Goal: Task Accomplishment & Management: Manage account settings

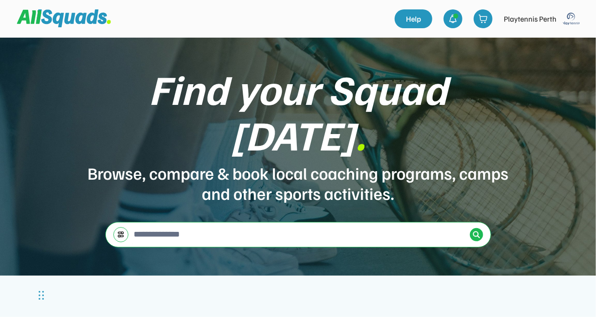
click at [576, 17] on img at bounding box center [571, 18] width 19 height 19
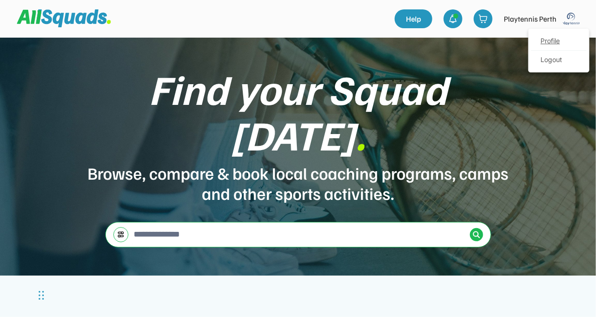
click at [554, 40] on link "Profile" at bounding box center [558, 41] width 55 height 19
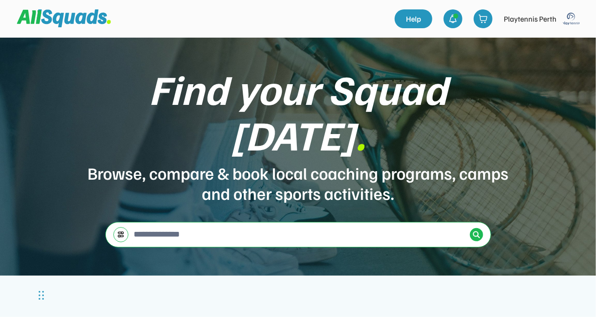
click at [572, 18] on img at bounding box center [571, 18] width 19 height 19
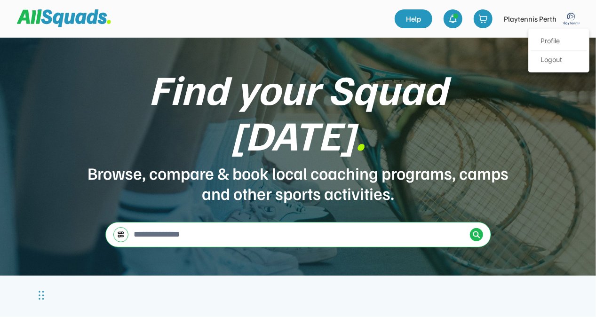
click at [561, 40] on link "Profile" at bounding box center [558, 41] width 55 height 19
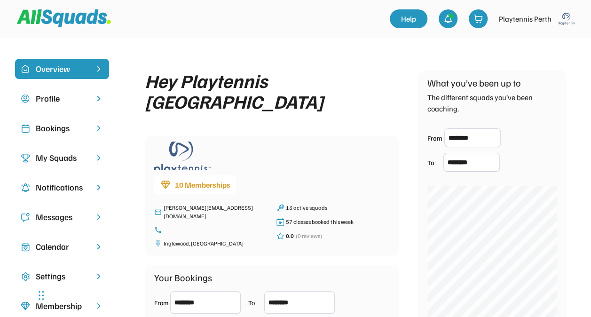
click at [64, 128] on div "Bookings" at bounding box center [62, 128] width 53 height 13
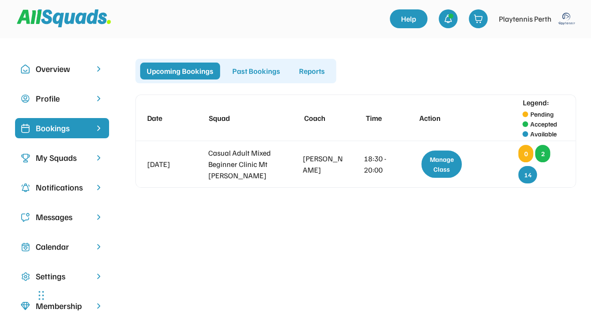
click at [242, 70] on div "Past Bookings" at bounding box center [256, 71] width 61 height 17
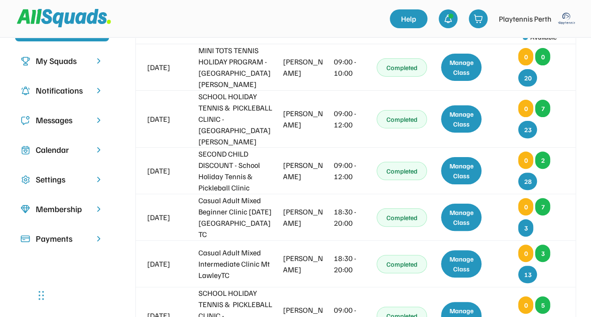
scroll to position [114, 0]
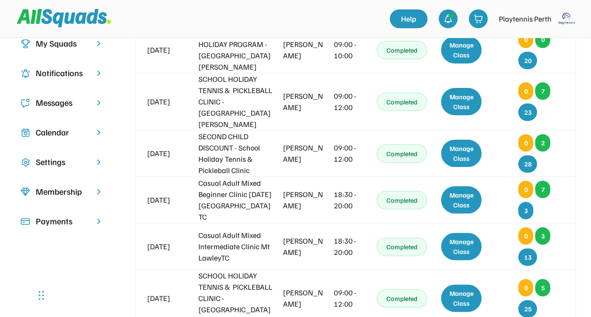
click at [353, 15] on div at bounding box center [203, 19] width 373 height 26
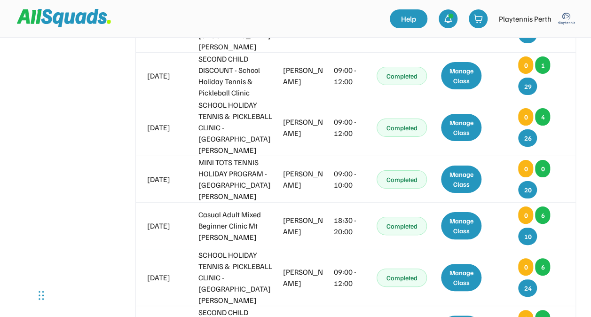
scroll to position [390, 0]
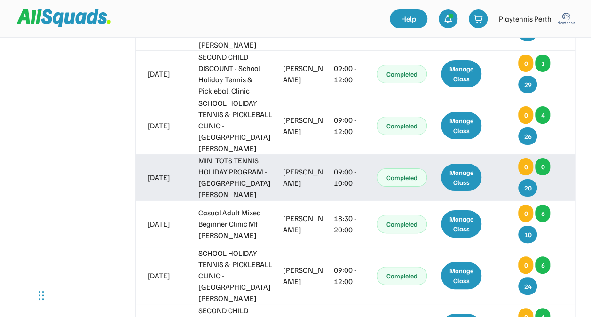
click at [466, 164] on div "Manage Class" at bounding box center [461, 177] width 40 height 27
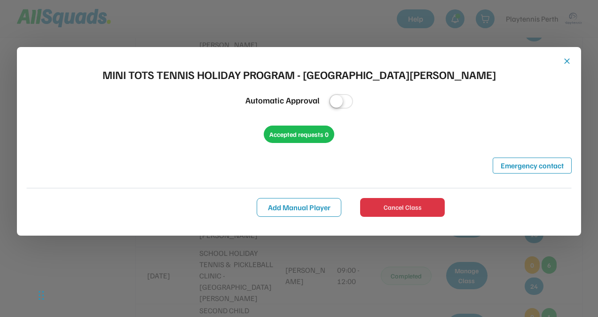
click at [566, 61] on button "close" at bounding box center [566, 60] width 9 height 9
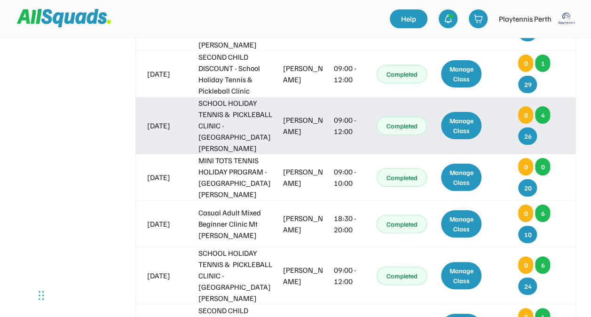
click at [465, 112] on div "Manage Class" at bounding box center [461, 125] width 40 height 27
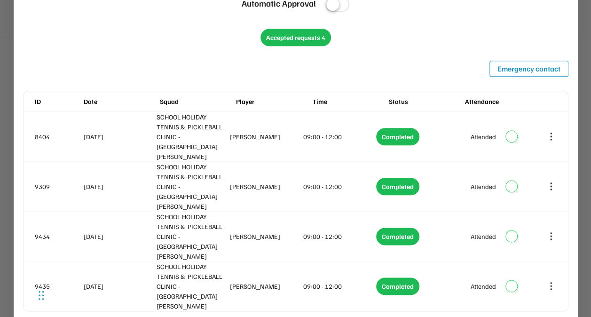
scroll to position [479, 0]
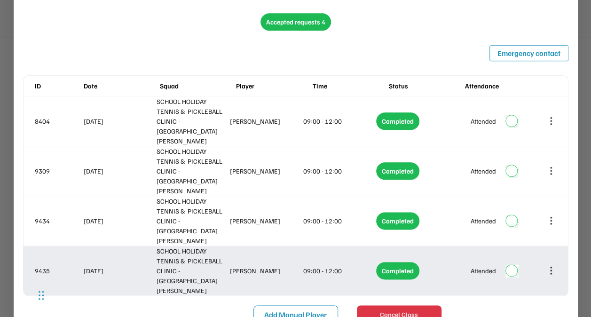
click at [549, 265] on icon at bounding box center [551, 270] width 10 height 10
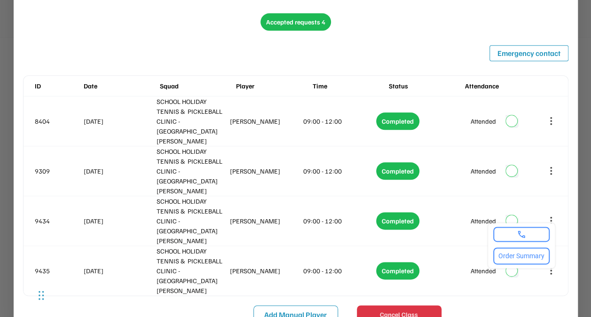
click at [530, 232] on link at bounding box center [521, 233] width 51 height 9
click at [441, 15] on div "close SCHOOL HOLIDAY TENNIS & PICKLEBALL CLINIC - Mt Lawley Automatic Approval …" at bounding box center [295, 134] width 545 height 380
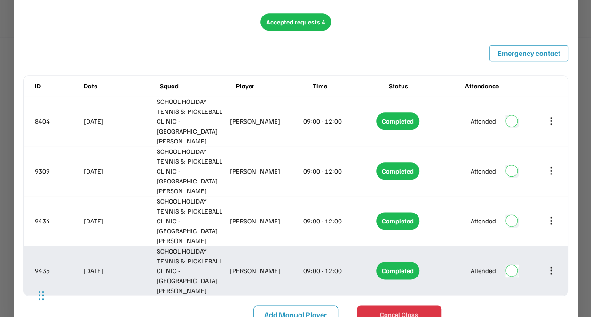
click at [256, 266] on div "Patrick le Roux" at bounding box center [265, 271] width 71 height 10
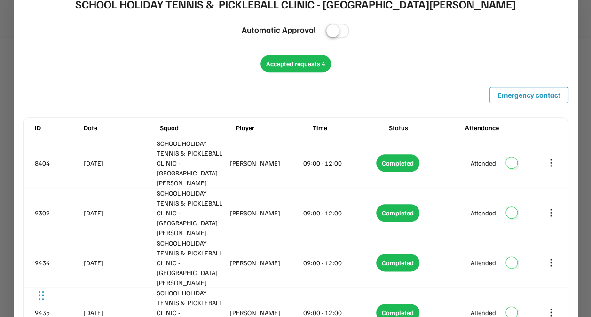
scroll to position [439, 0]
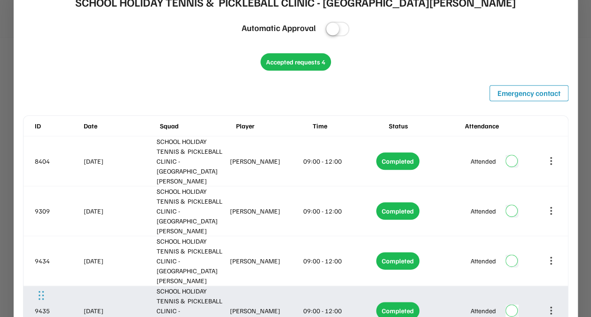
click at [551, 307] on icon at bounding box center [551, 310] width 0 height 6
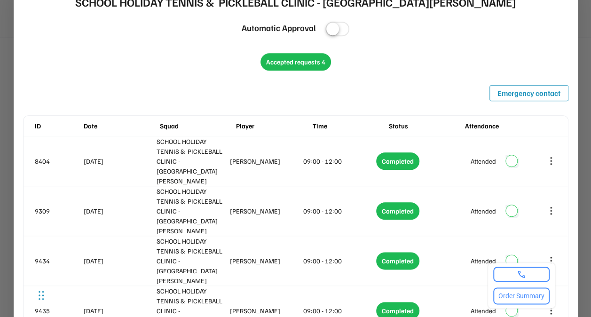
click at [534, 278] on link at bounding box center [521, 273] width 51 height 9
click at [514, 293] on button "Order Summary" at bounding box center [521, 295] width 56 height 17
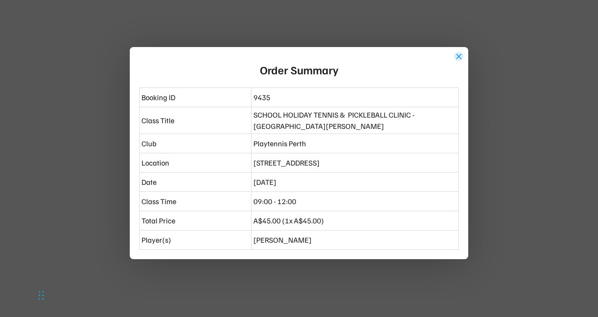
click at [456, 57] on button "close" at bounding box center [458, 56] width 9 height 9
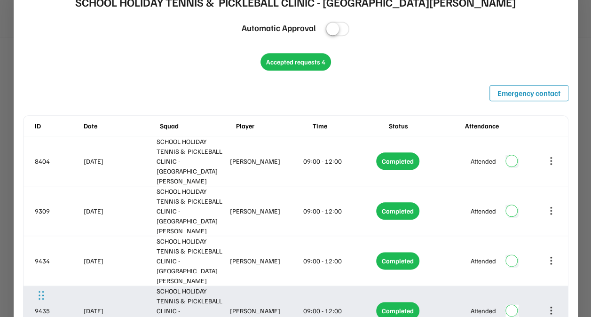
click at [155, 286] on div "9435 08 Oct 2025 SCHOOL HOLIDAY TENNIS & PICKLEBALL CLINIC - Mt Lawley Patrick …" at bounding box center [296, 310] width 544 height 49
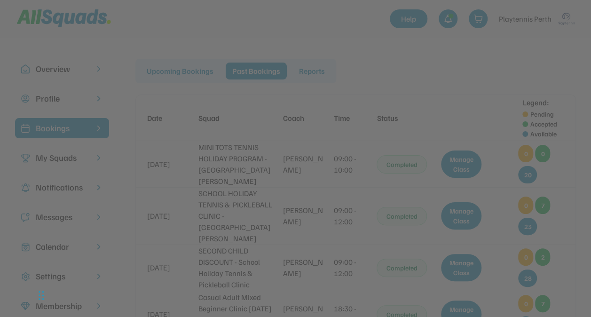
click at [516, 76] on div at bounding box center [295, 158] width 591 height 317
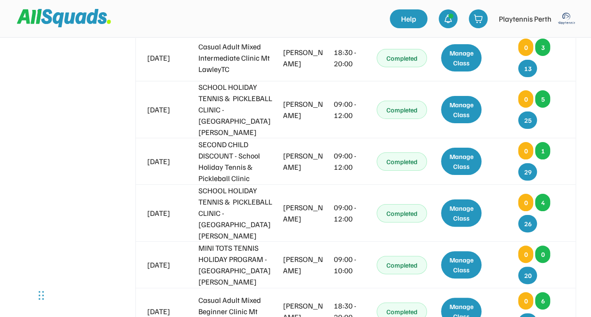
scroll to position [338, 0]
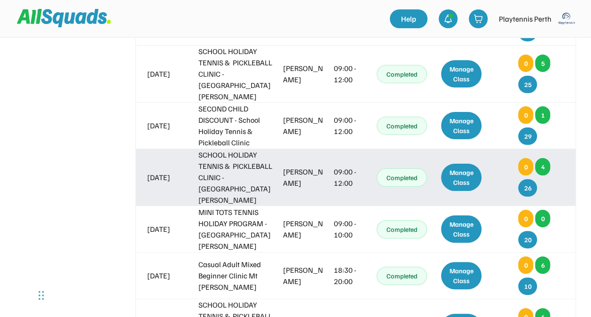
click at [466, 164] on div "Manage Class" at bounding box center [461, 177] width 40 height 27
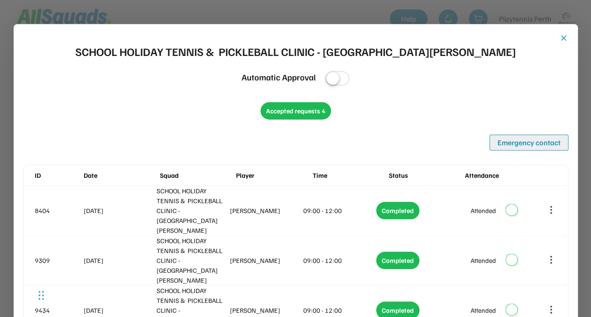
click at [512, 141] on button "Emergency contact" at bounding box center [528, 142] width 79 height 16
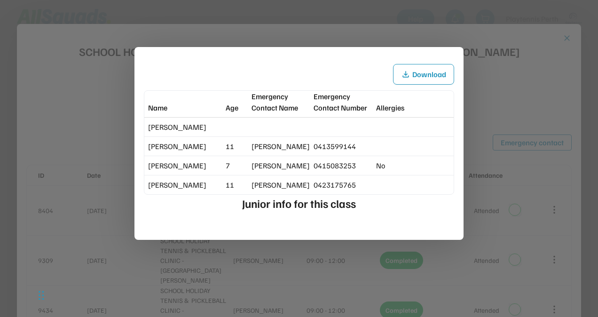
click at [494, 38] on div at bounding box center [299, 158] width 598 height 317
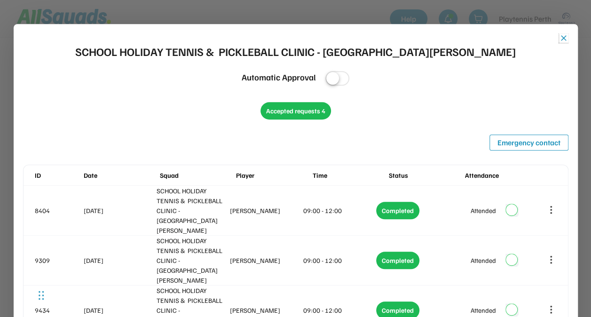
click at [563, 39] on button "close" at bounding box center [563, 37] width 9 height 9
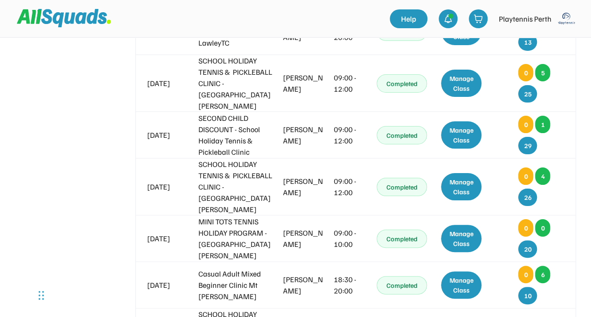
scroll to position [325, 0]
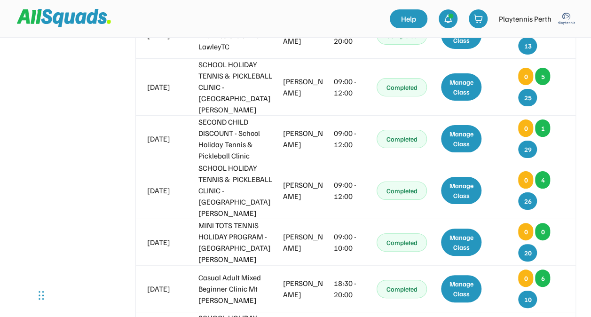
click at [561, 25] on img at bounding box center [566, 18] width 19 height 19
click at [550, 43] on link "Profile" at bounding box center [553, 41] width 55 height 19
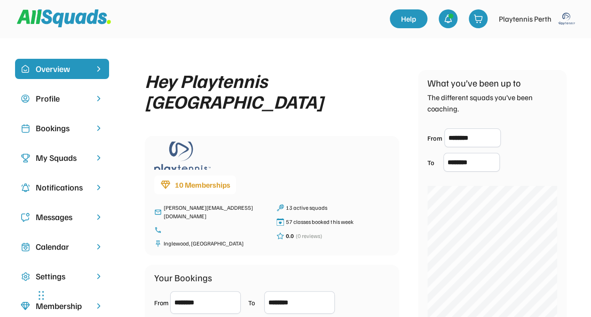
click at [76, 126] on div "Bookings" at bounding box center [62, 128] width 53 height 13
